Goal: Task Accomplishment & Management: Use online tool/utility

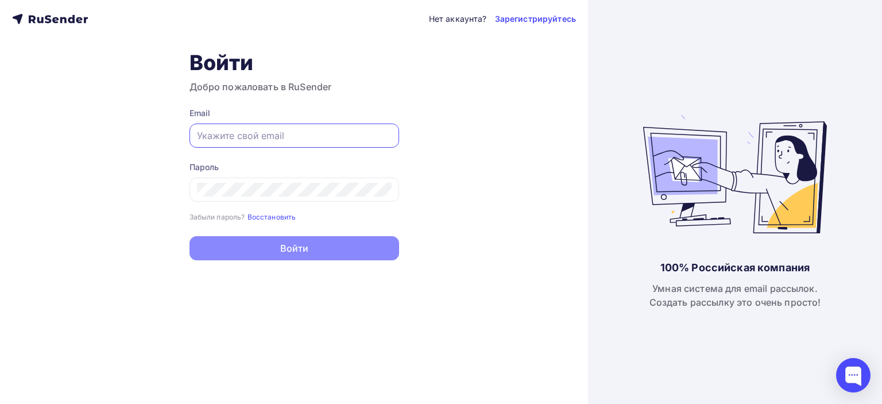
click at [276, 140] on input "text" at bounding box center [294, 136] width 195 height 14
type input "[EMAIL_ADDRESS][DOMAIN_NAME]"
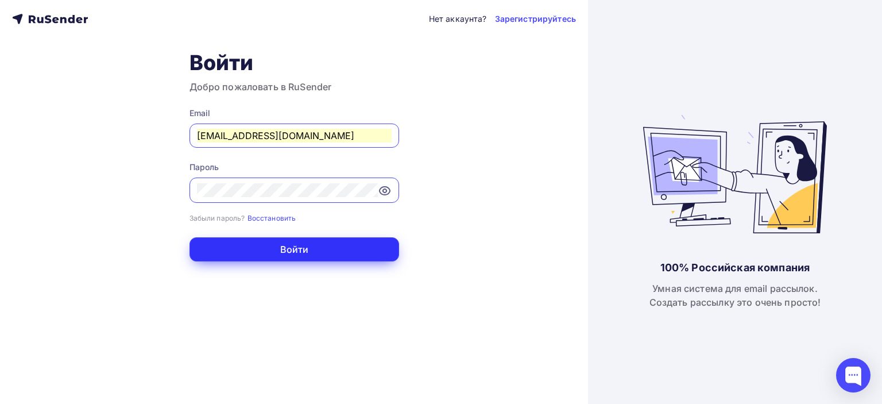
click at [276, 249] on button "Войти" at bounding box center [294, 249] width 210 height 24
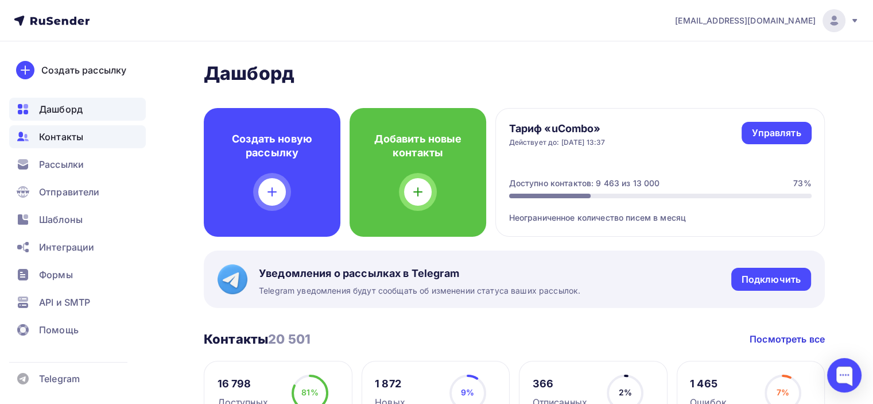
click at [72, 142] on span "Контакты" at bounding box center [61, 137] width 44 height 14
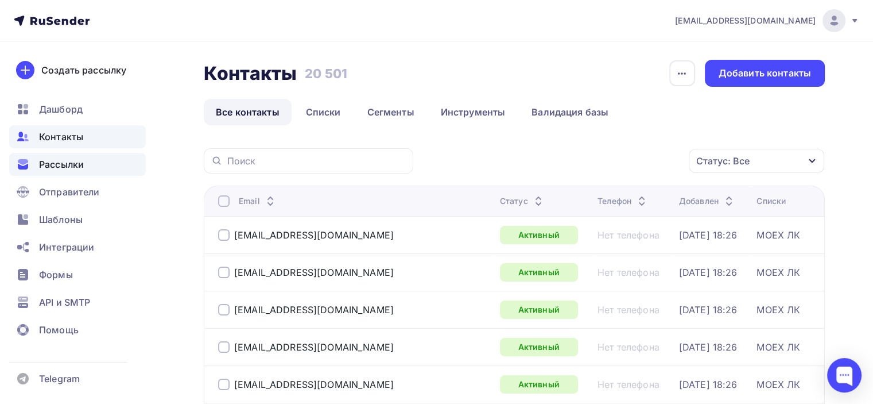
click at [64, 160] on span "Рассылки" at bounding box center [61, 164] width 45 height 14
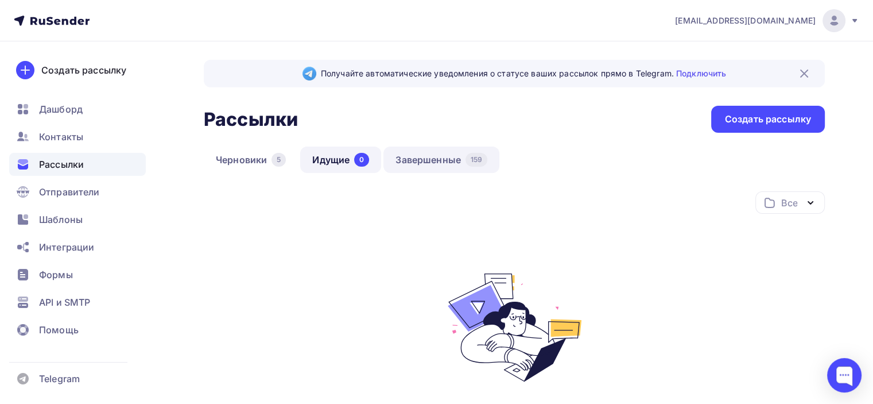
click at [434, 160] on link "Завершенные 159" at bounding box center [442, 159] width 116 height 26
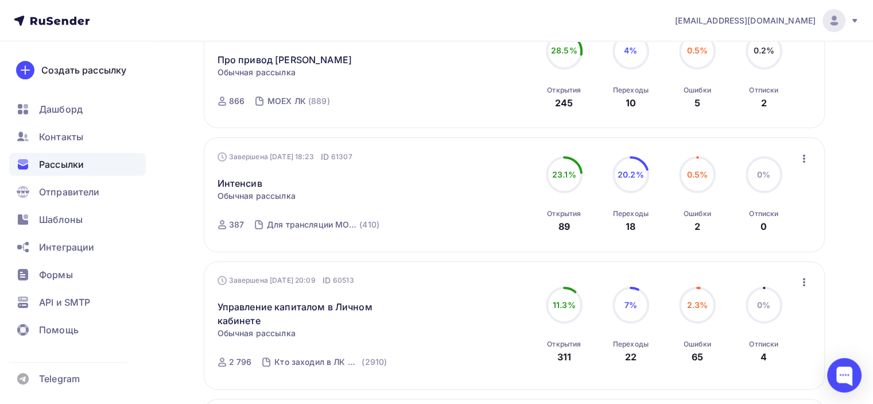
scroll to position [222, 0]
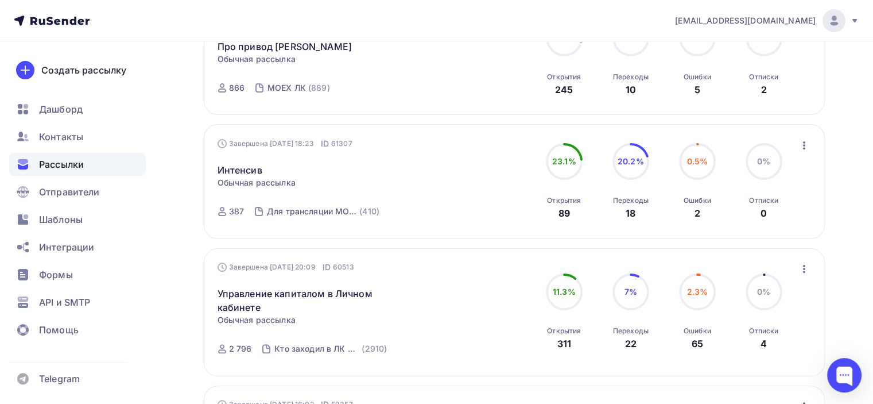
click at [801, 141] on icon "button" at bounding box center [805, 145] width 14 height 14
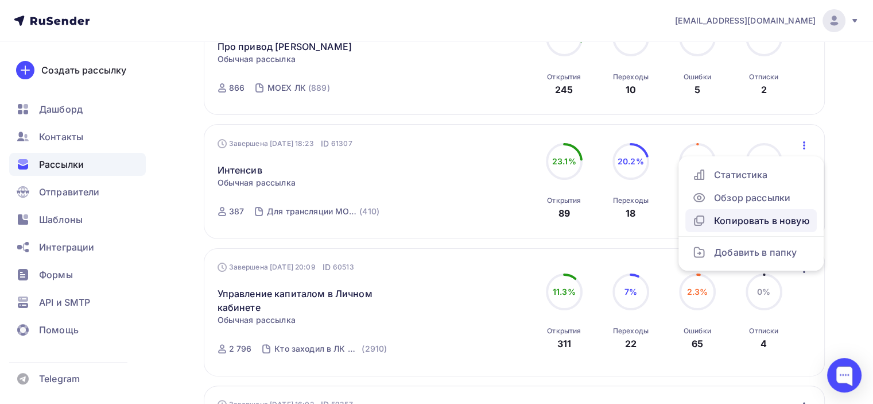
click at [757, 223] on div "Копировать в новую" at bounding box center [751, 221] width 118 height 14
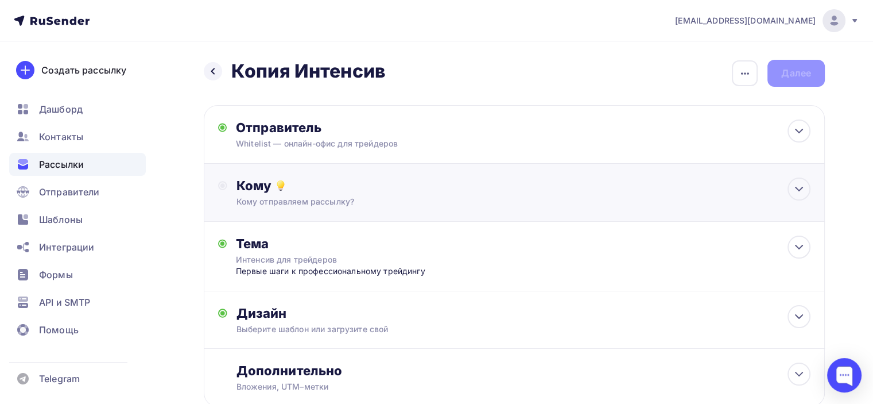
click at [346, 197] on div "Кому отправляем рассылку?" at bounding box center [495, 201] width 517 height 11
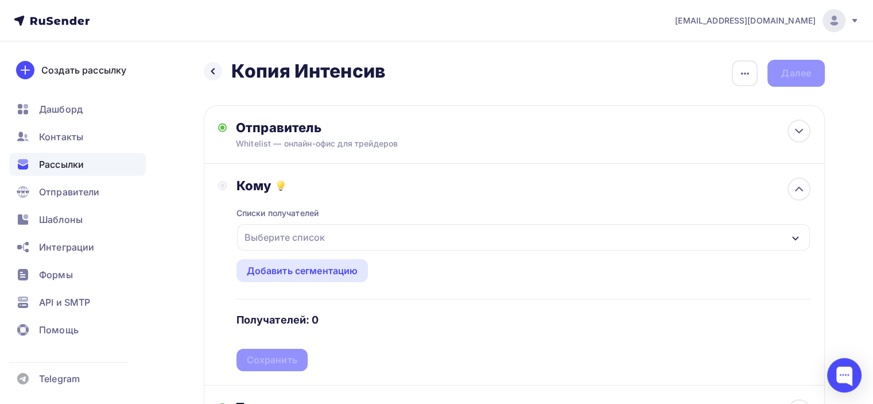
click at [315, 231] on div "Выберите список" at bounding box center [285, 237] width 90 height 21
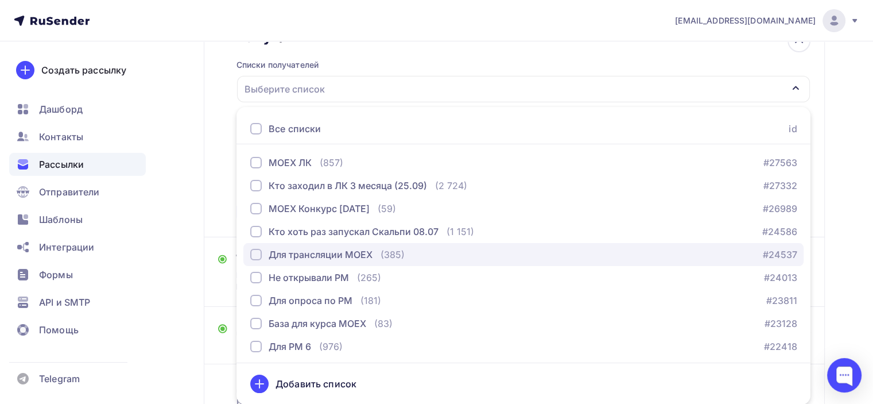
click at [257, 253] on div "button" at bounding box center [255, 254] width 11 height 11
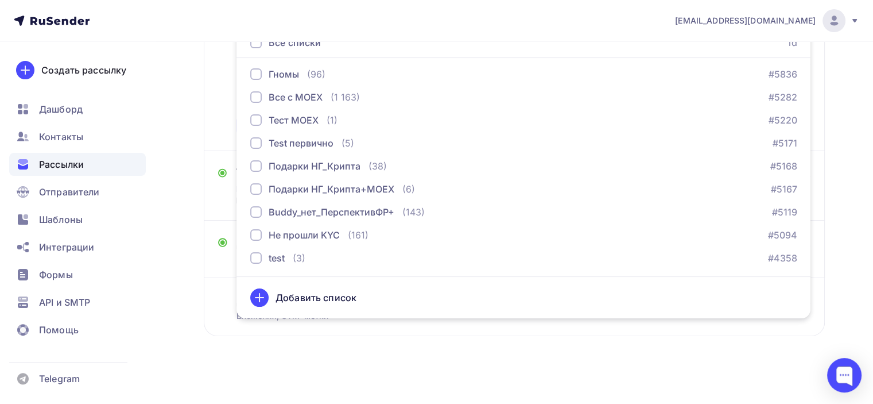
scroll to position [236, 0]
click at [847, 262] on div "Назад Копия Интенсив Копия Интенсив Закончить позже Переименовать рассылку Удал…" at bounding box center [436, 106] width 873 height 603
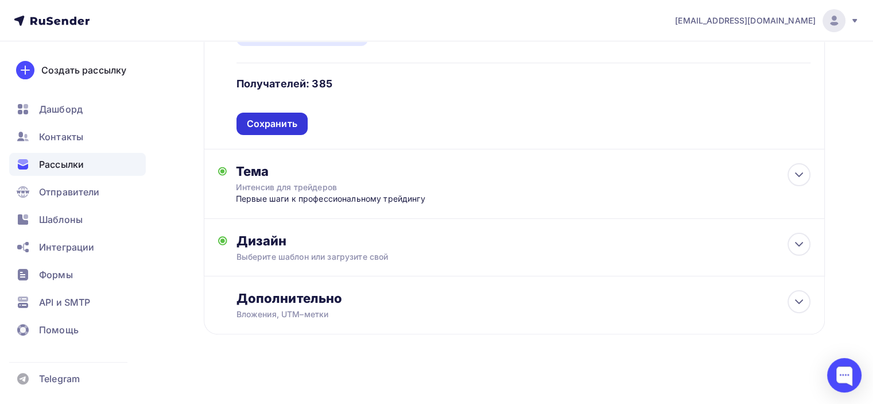
click at [295, 129] on div "Сохранить" at bounding box center [272, 124] width 71 height 22
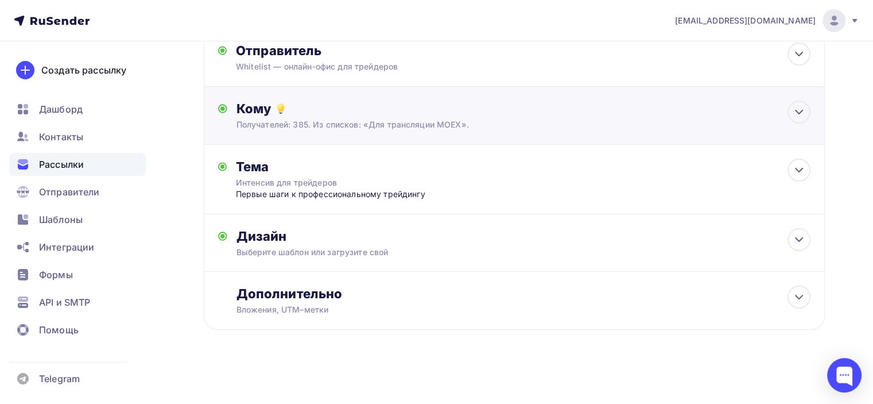
scroll to position [76, 0]
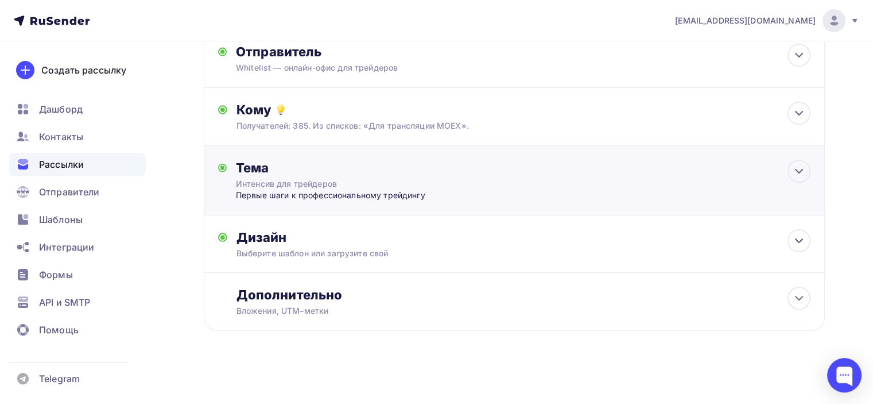
click at [331, 191] on div "Первые шаги к профессиональному трейдингу" at bounding box center [349, 194] width 227 height 11
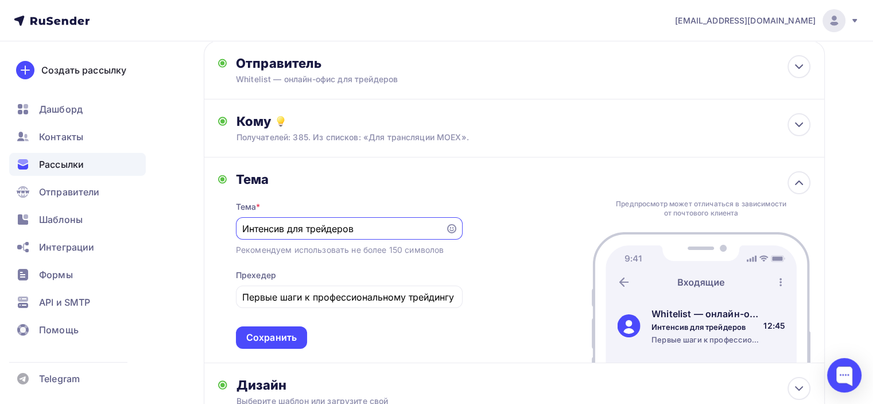
scroll to position [107, 0]
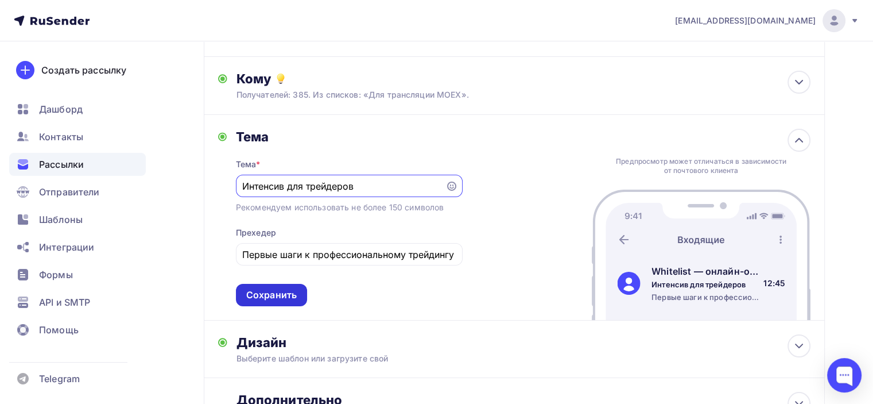
click at [277, 289] on div "Сохранить" at bounding box center [271, 294] width 51 height 13
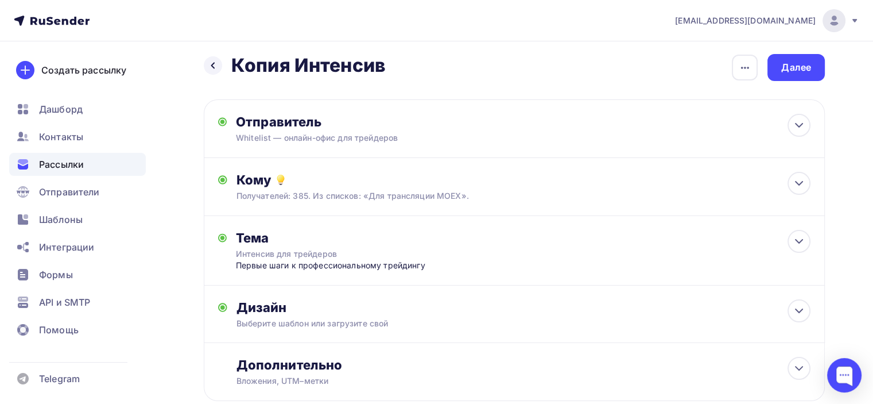
scroll to position [0, 0]
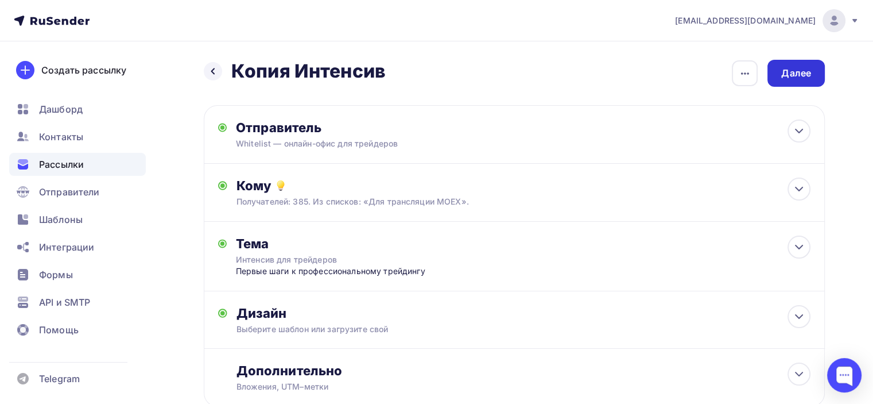
click at [804, 75] on div "Далее" at bounding box center [796, 73] width 30 height 13
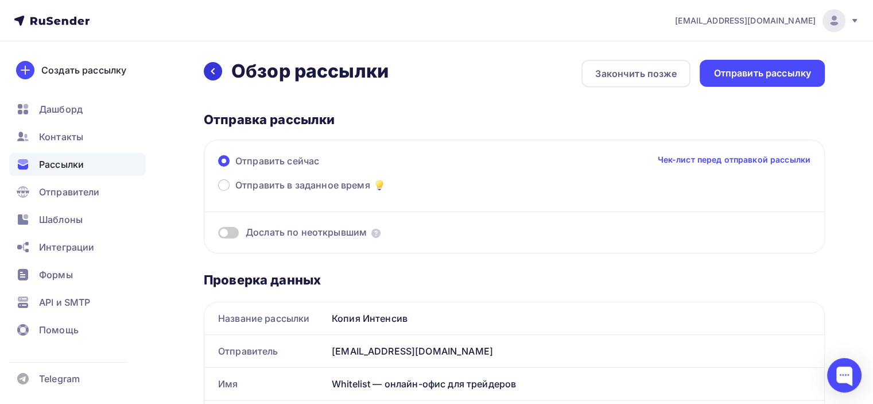
click at [216, 71] on icon at bounding box center [212, 71] width 9 height 9
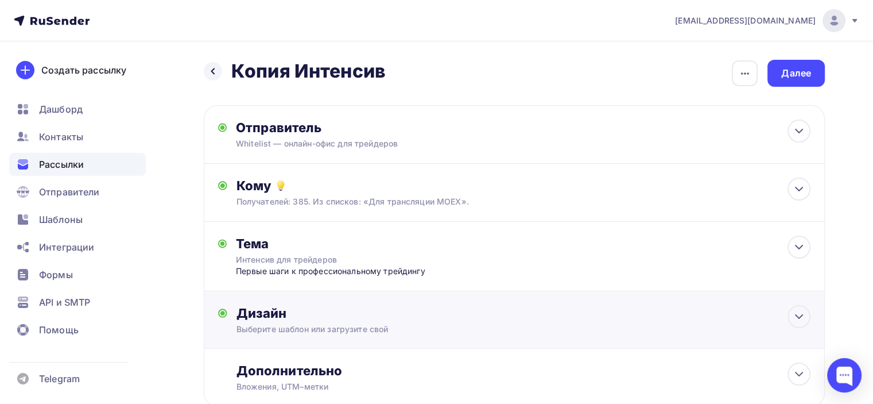
click at [368, 341] on div "Дизайн Выберите шаблон или загрузите свой Размер письма: 122 Kb Заменить шаблон…" at bounding box center [514, 326] width 593 height 43
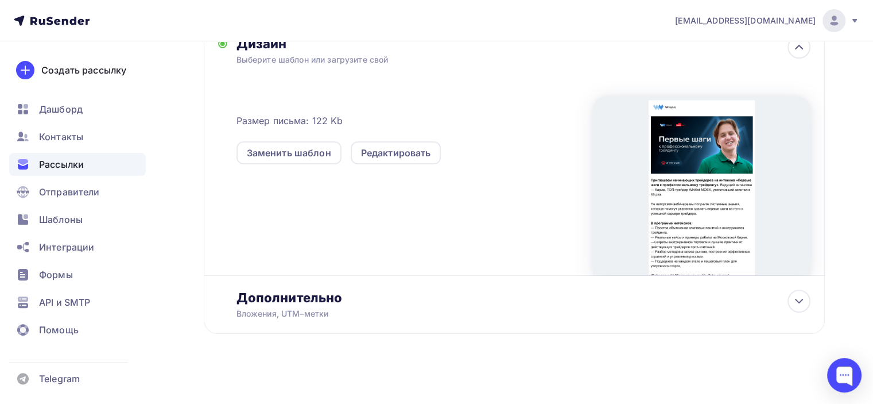
scroll to position [273, 0]
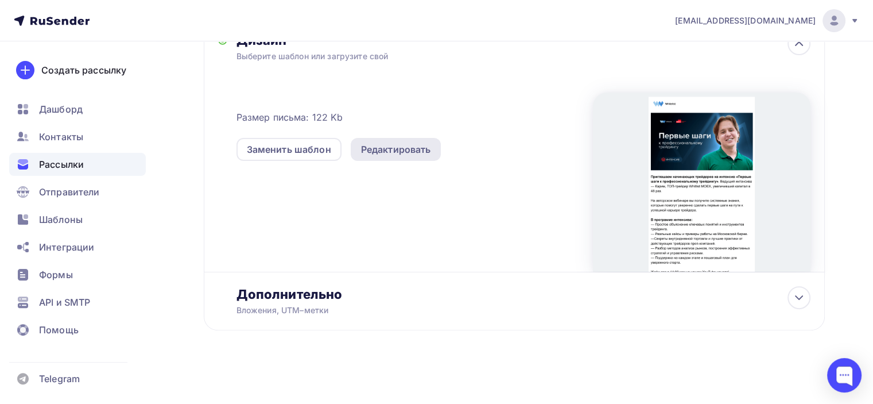
click at [423, 155] on div "Редактировать" at bounding box center [396, 149] width 70 height 14
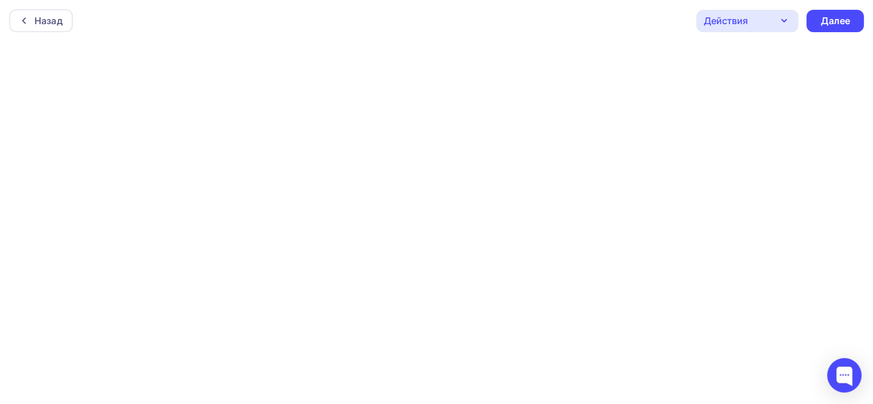
scroll to position [2, 0]
click at [829, 16] on div "Далее" at bounding box center [835, 18] width 30 height 13
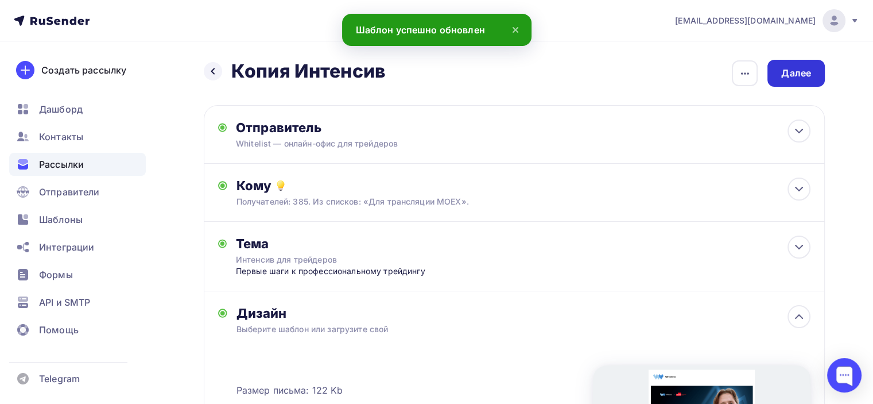
click at [803, 79] on div "Далее" at bounding box center [796, 73] width 30 height 13
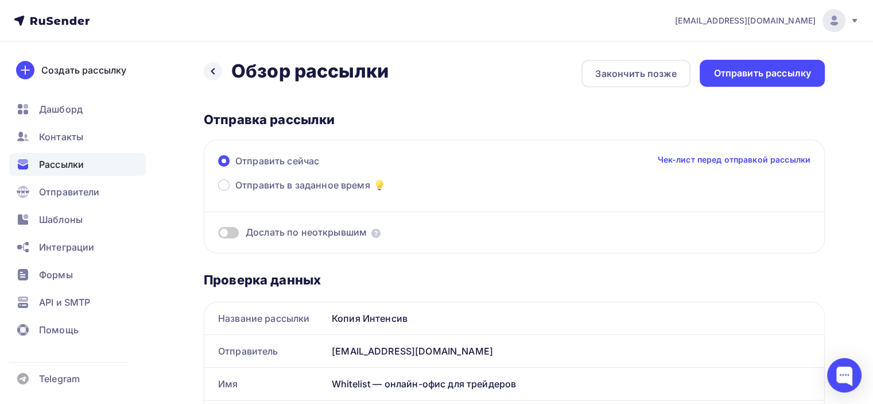
click at [803, 79] on div "Отправить рассылку" at bounding box center [763, 73] width 98 height 13
